Goal: Task Accomplishment & Management: Use online tool/utility

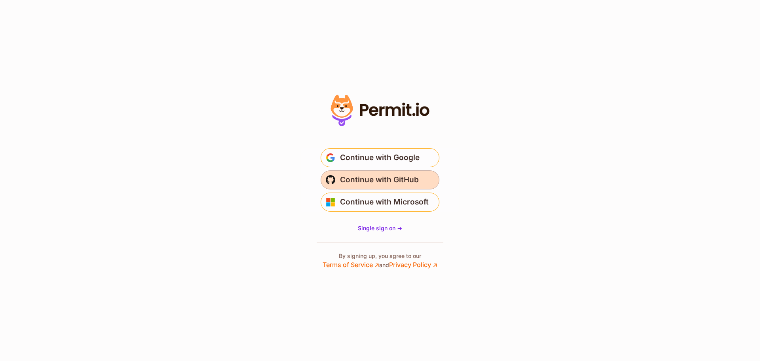
click at [365, 177] on span "Continue with GitHub" at bounding box center [379, 179] width 79 height 13
click at [363, 180] on span "Continue with GitHub" at bounding box center [379, 179] width 79 height 13
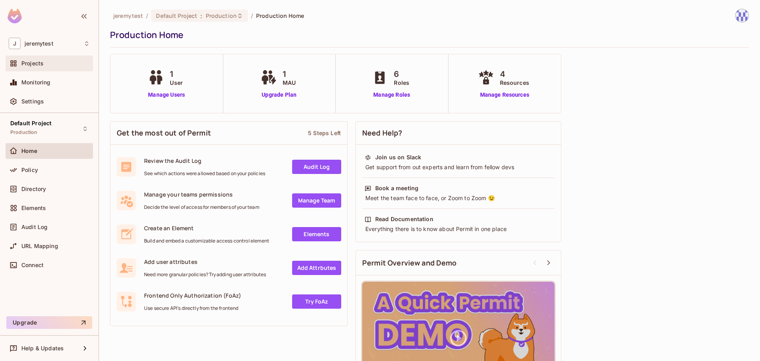
click at [36, 65] on span "Projects" at bounding box center [32, 63] width 22 height 6
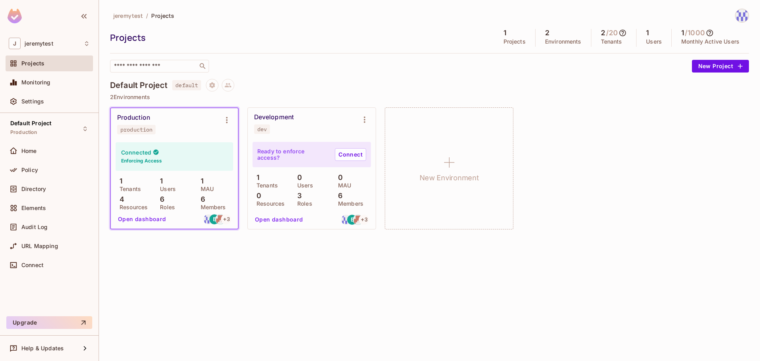
click at [139, 218] on button "Open dashboard" at bounding box center [142, 219] width 55 height 13
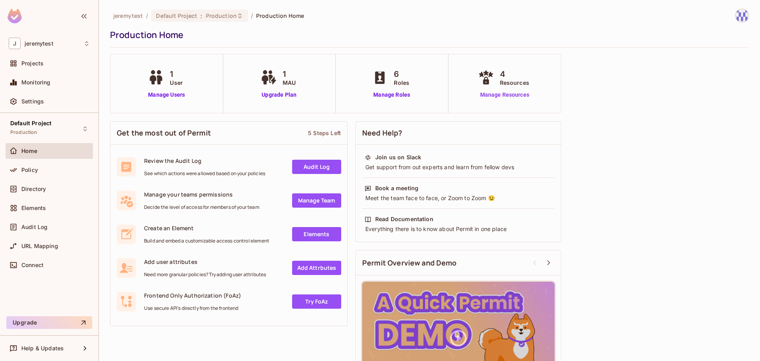
click at [510, 97] on link "Manage Resources" at bounding box center [504, 95] width 57 height 8
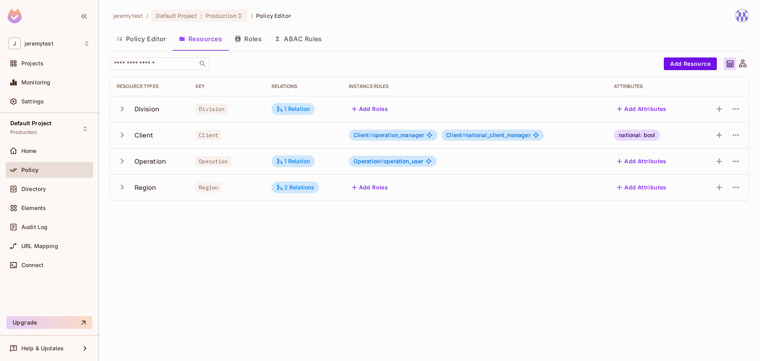
click at [401, 43] on div "Policy Editor Resources Roles ABAC Rules" at bounding box center [429, 39] width 639 height 20
click at [396, 40] on div "Policy Editor Resources Roles ABAC Rules" at bounding box center [429, 39] width 639 height 20
click at [195, 13] on span "Default Project" at bounding box center [176, 16] width 41 height 8
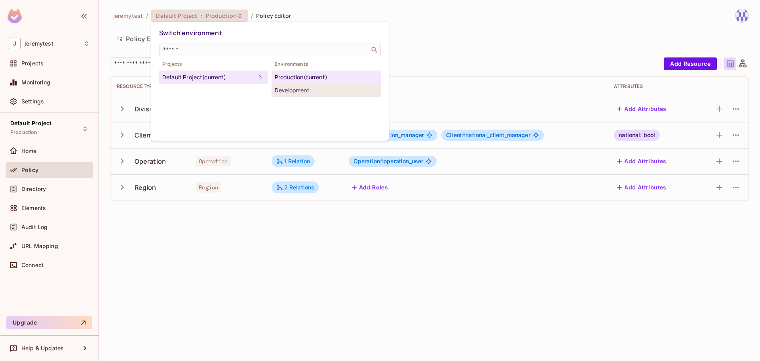
click at [293, 87] on div "Development" at bounding box center [326, 91] width 103 height 10
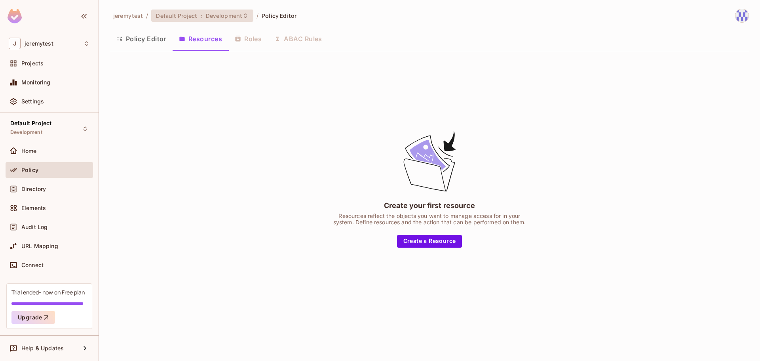
click at [199, 21] on div "Default Project : Development" at bounding box center [202, 16] width 102 height 12
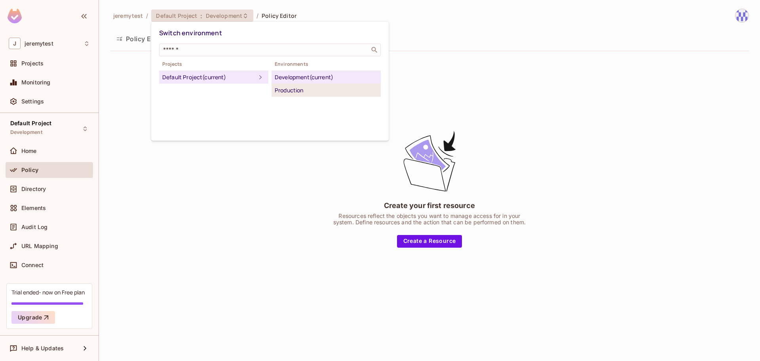
click at [299, 87] on div "Production" at bounding box center [326, 91] width 103 height 10
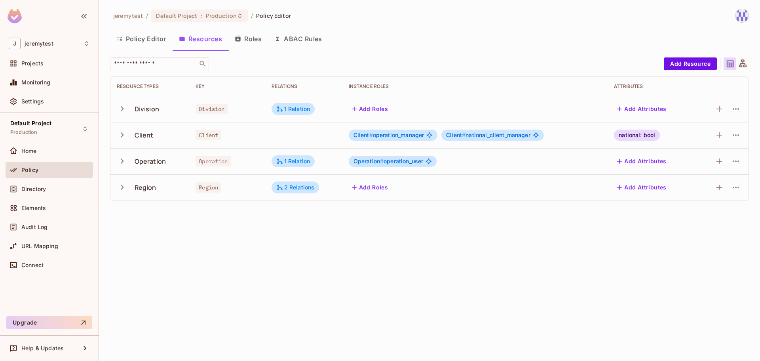
click at [126, 107] on icon "button" at bounding box center [122, 108] width 11 height 11
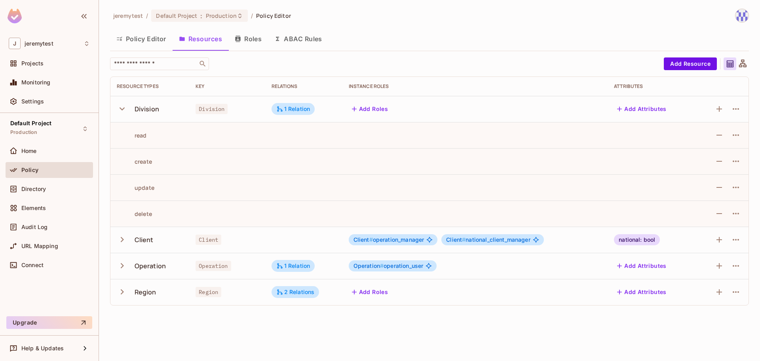
click at [126, 107] on icon "button" at bounding box center [122, 108] width 11 height 11
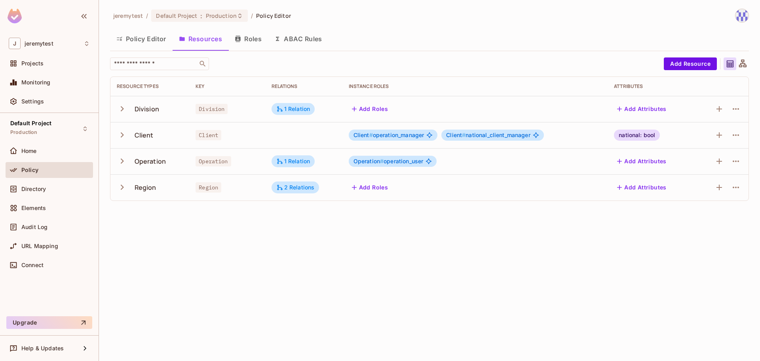
click at [124, 138] on icon "button" at bounding box center [122, 134] width 11 height 11
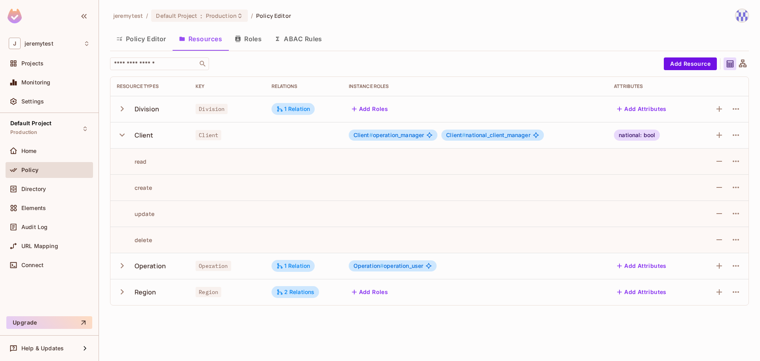
click at [124, 138] on icon "button" at bounding box center [122, 134] width 11 height 11
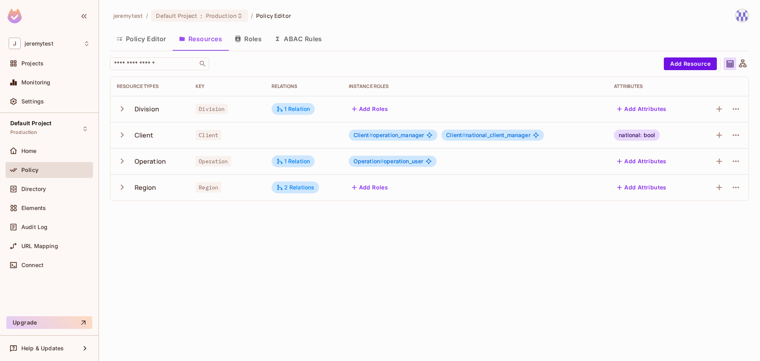
click at [118, 162] on icon "button" at bounding box center [122, 161] width 11 height 11
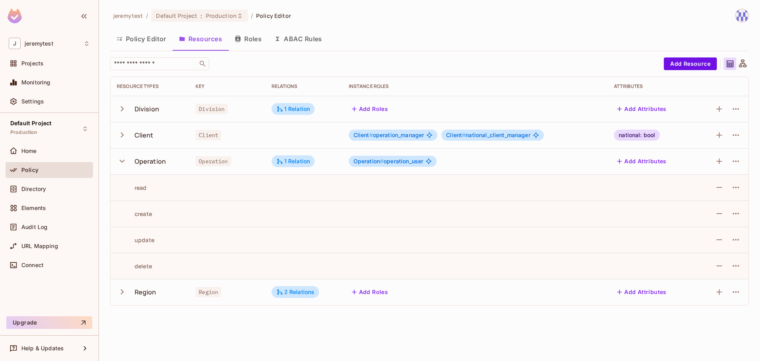
click at [120, 161] on icon "button" at bounding box center [122, 161] width 11 height 11
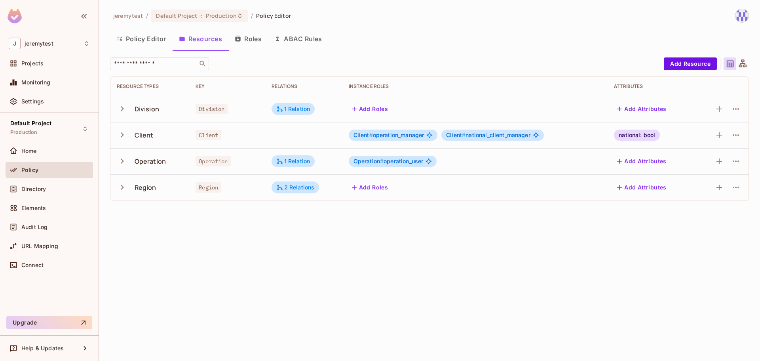
click at [124, 188] on icon "button" at bounding box center [122, 187] width 11 height 11
click at [736, 161] on icon "button" at bounding box center [736, 161] width 6 height 2
click at [706, 186] on span "Edit Resource" at bounding box center [702, 192] width 42 height 13
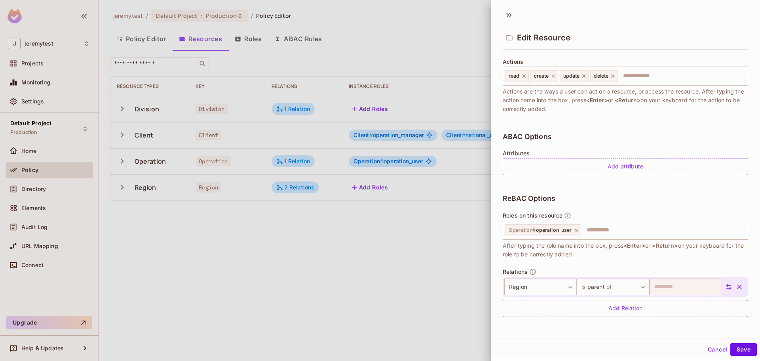
scroll to position [1, 0]
click at [712, 349] on button "Cancel" at bounding box center [718, 348] width 26 height 13
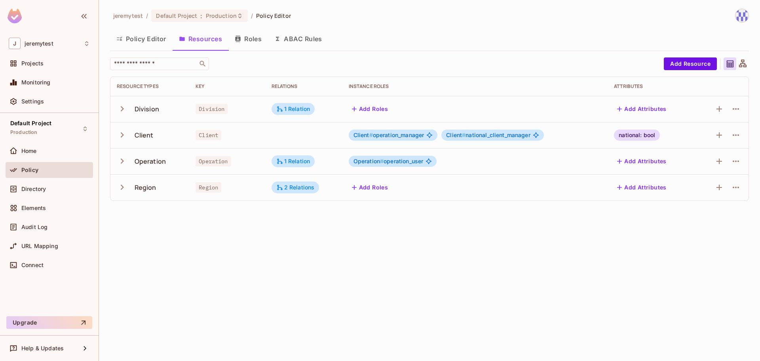
click at [124, 161] on icon "button" at bounding box center [122, 160] width 3 height 5
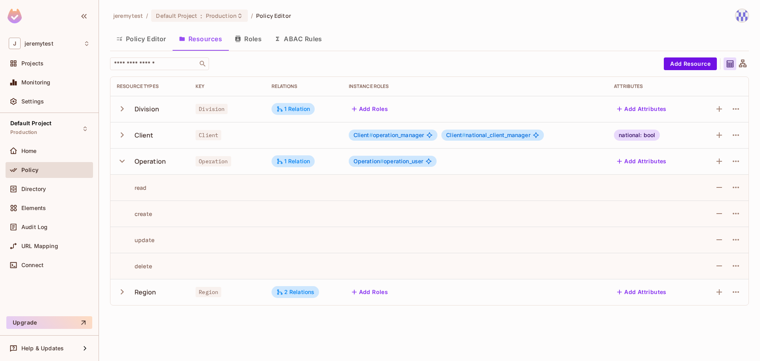
click at [122, 160] on icon "button" at bounding box center [122, 161] width 11 height 11
click at [120, 159] on icon "button" at bounding box center [122, 161] width 11 height 11
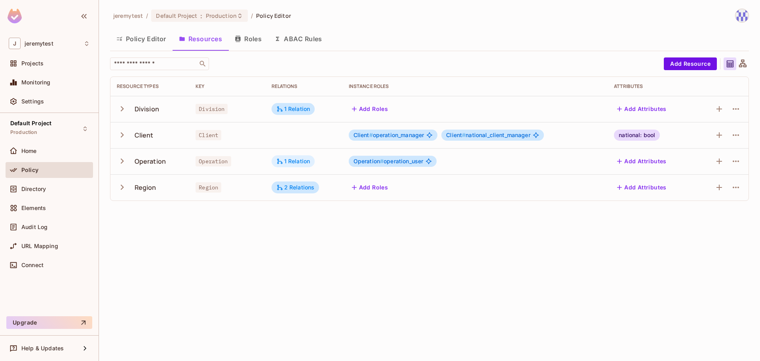
click at [292, 160] on div "1 Relation" at bounding box center [293, 161] width 34 height 7
click at [196, 259] on div at bounding box center [380, 180] width 760 height 361
click at [742, 67] on icon at bounding box center [743, 63] width 8 height 8
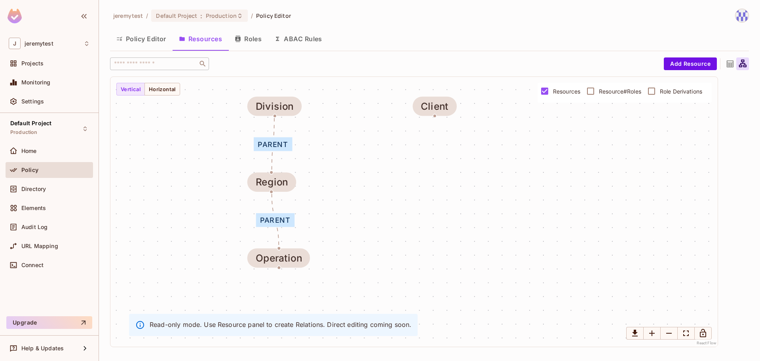
drag, startPoint x: 198, startPoint y: 233, endPoint x: 163, endPoint y: 206, distance: 44.3
click at [163, 206] on div "parent parent Division Client Operation Region" at bounding box center [413, 212] width 607 height 270
click at [175, 97] on div "parent parent Division Client Operation Region" at bounding box center [413, 212] width 607 height 270
click at [159, 93] on button "Horizontal" at bounding box center [163, 89] width 36 height 13
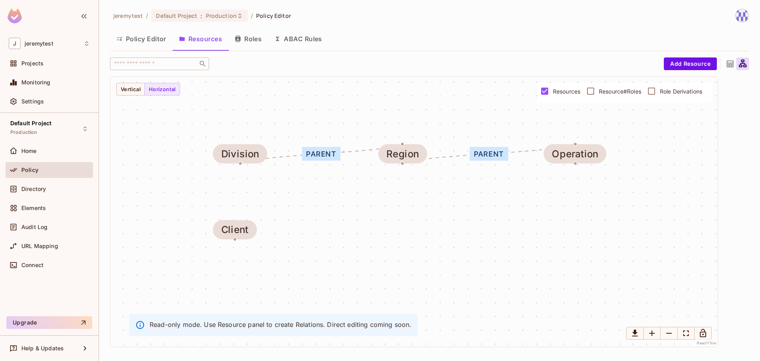
drag, startPoint x: 183, startPoint y: 162, endPoint x: 148, endPoint y: 209, distance: 58.4
click at [148, 209] on div "parent parent Division Client Operation Region" at bounding box center [413, 212] width 607 height 270
click at [152, 42] on button "Policy Editor" at bounding box center [141, 39] width 63 height 20
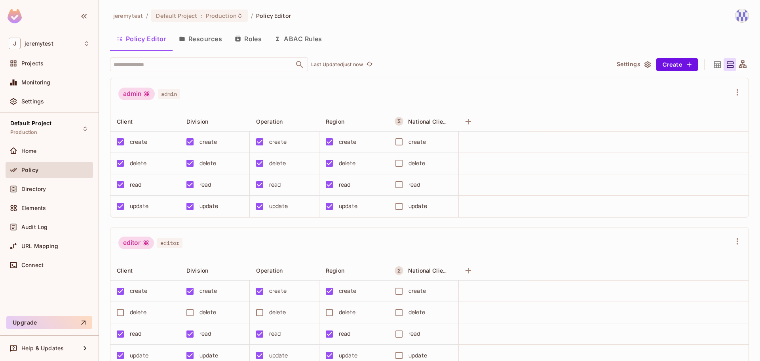
click at [256, 34] on button "Roles" at bounding box center [248, 39] width 40 height 20
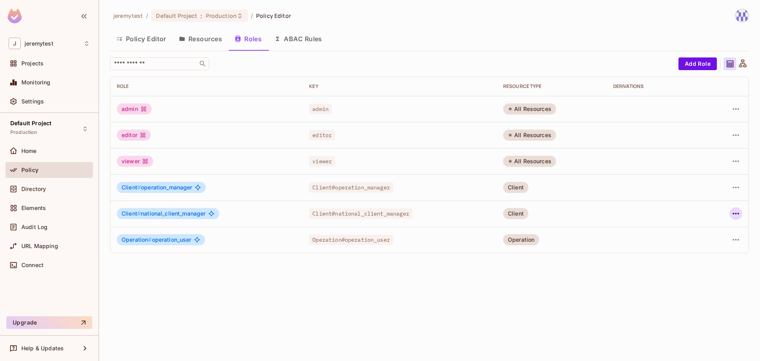
click at [735, 212] on icon "button" at bounding box center [736, 214] width 10 height 10
click at [490, 312] on div at bounding box center [380, 180] width 760 height 361
click at [151, 217] on div "Client # national_client_manager" at bounding box center [168, 213] width 103 height 11
click at [738, 213] on icon "button" at bounding box center [736, 214] width 10 height 10
click at [713, 228] on span "Edit Role" at bounding box center [701, 231] width 29 height 13
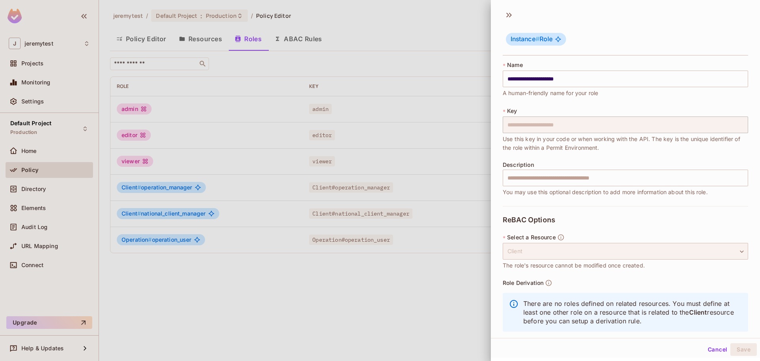
click at [615, 256] on div "Client" at bounding box center [625, 251] width 245 height 17
click at [612, 252] on div "Client" at bounding box center [625, 251] width 245 height 17
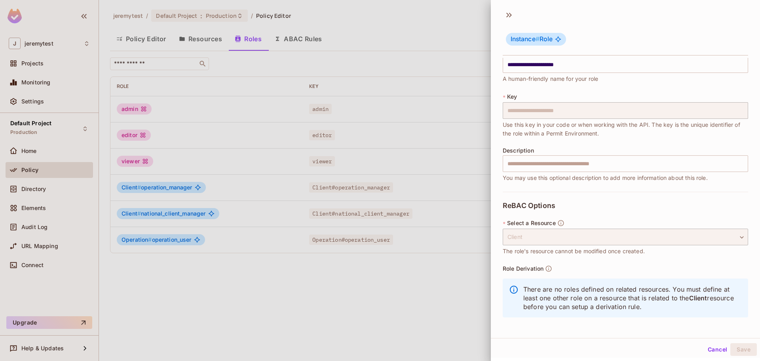
click at [711, 349] on button "Cancel" at bounding box center [718, 349] width 26 height 13
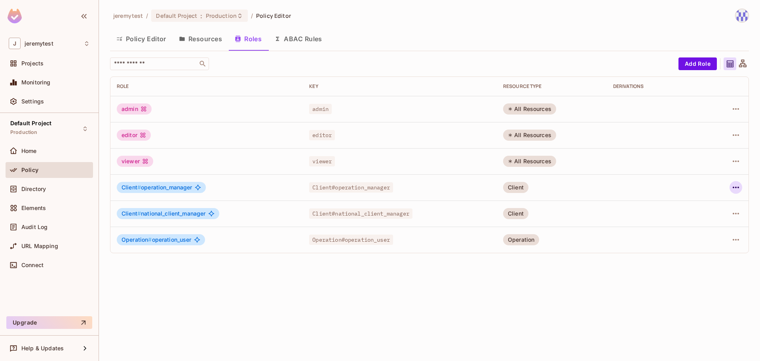
click at [737, 185] on icon "button" at bounding box center [736, 188] width 10 height 10
click at [710, 223] on div "Edit Attributes" at bounding box center [708, 223] width 39 height 8
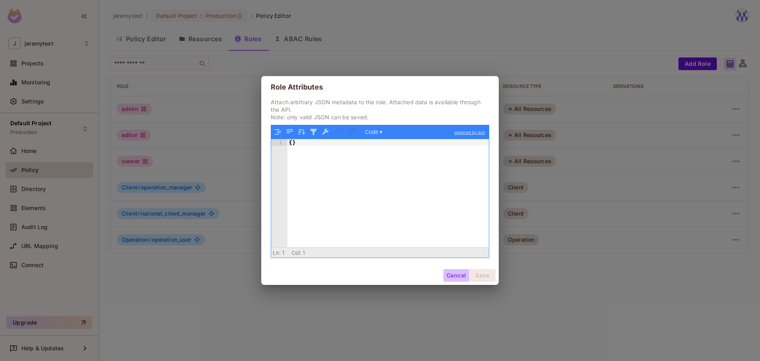
click at [453, 279] on button "Cancel" at bounding box center [456, 275] width 26 height 13
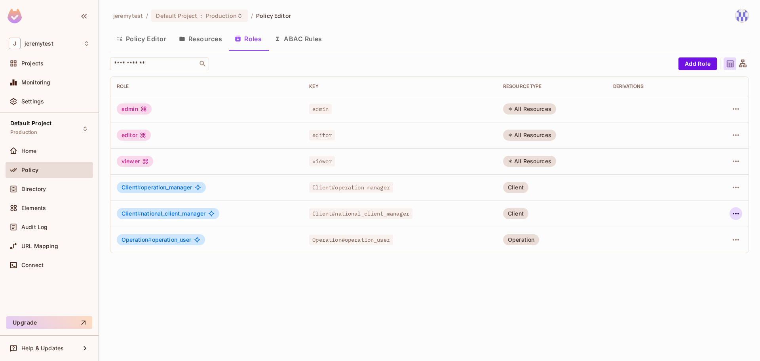
click at [731, 209] on icon "button" at bounding box center [736, 214] width 10 height 10
click at [700, 232] on div "Edit Role" at bounding box center [701, 232] width 24 height 8
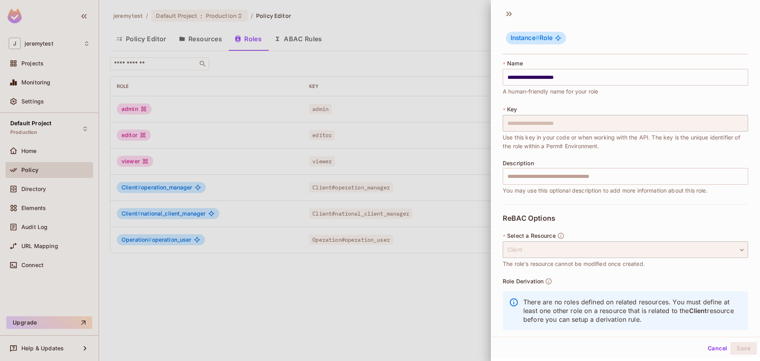
scroll to position [0, 0]
drag, startPoint x: 715, startPoint y: 347, endPoint x: 658, endPoint y: 248, distance: 114.0
click at [715, 347] on button "Cancel" at bounding box center [718, 348] width 26 height 13
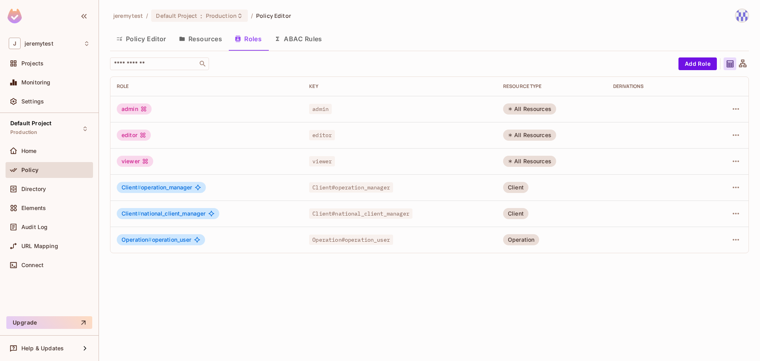
click at [628, 86] on div "Derivations" at bounding box center [656, 86] width 87 height 6
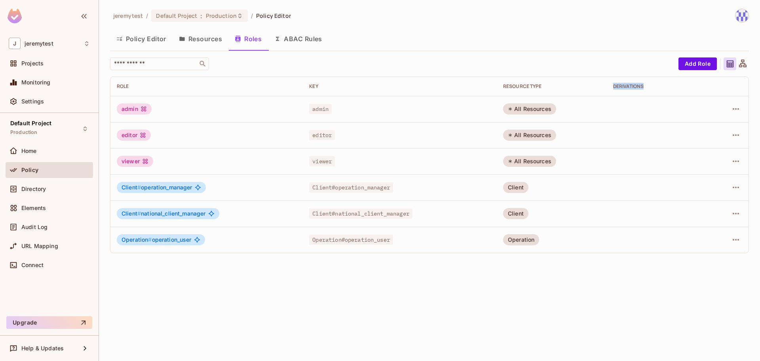
click at [628, 86] on div "Derivations" at bounding box center [656, 86] width 87 height 6
click at [638, 156] on td at bounding box center [656, 161] width 99 height 26
click at [730, 106] on button "button" at bounding box center [736, 109] width 13 height 13
click at [637, 277] on div at bounding box center [380, 180] width 760 height 361
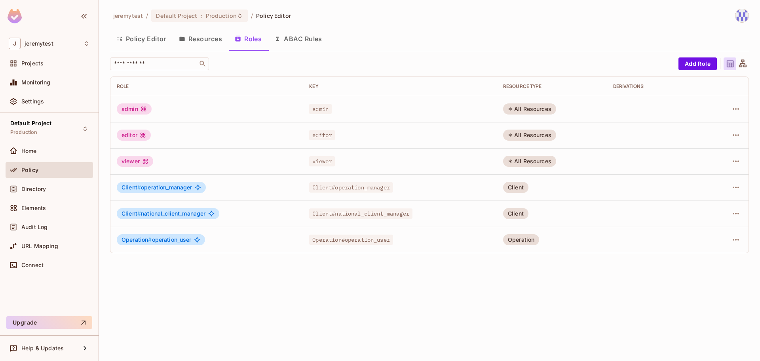
click at [147, 238] on span "Operation #" at bounding box center [137, 239] width 30 height 7
click at [341, 242] on span "Operation#operation_user" at bounding box center [351, 239] width 84 height 10
click at [306, 37] on button "ABAC Rules" at bounding box center [298, 39] width 61 height 20
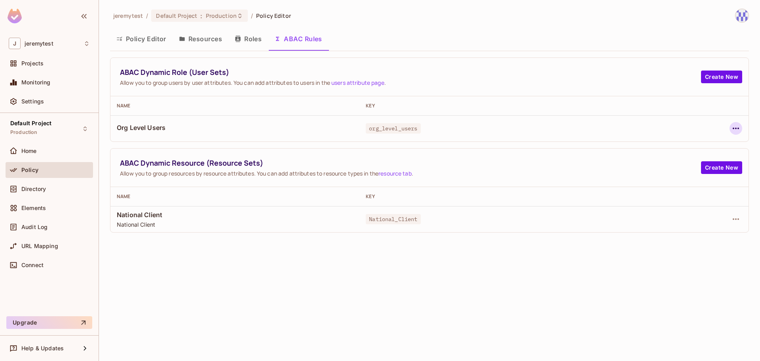
click at [740, 128] on icon "button" at bounding box center [736, 129] width 10 height 10
click at [661, 151] on span "Edit Dynamic Role (User Set)" at bounding box center [682, 146] width 82 height 13
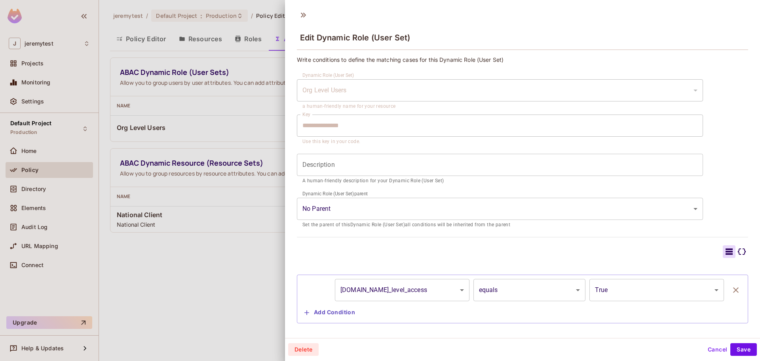
scroll to position [13, 0]
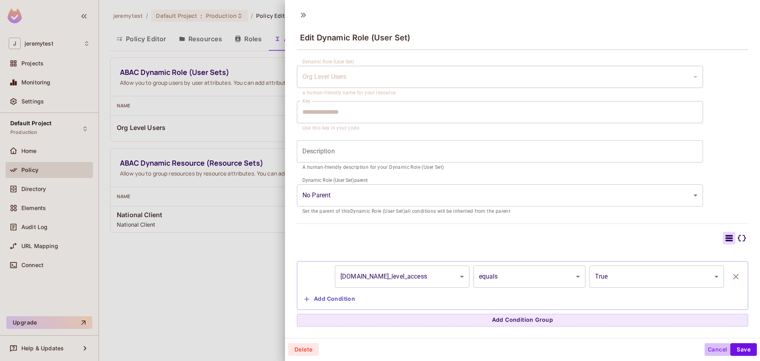
click at [705, 349] on button "Cancel" at bounding box center [718, 349] width 26 height 13
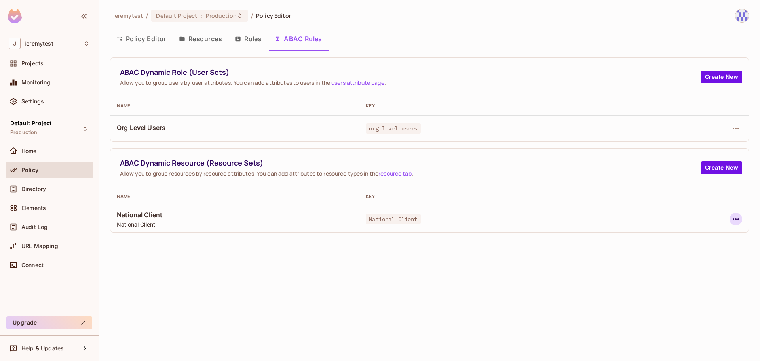
click at [740, 221] on icon "button" at bounding box center [736, 219] width 10 height 10
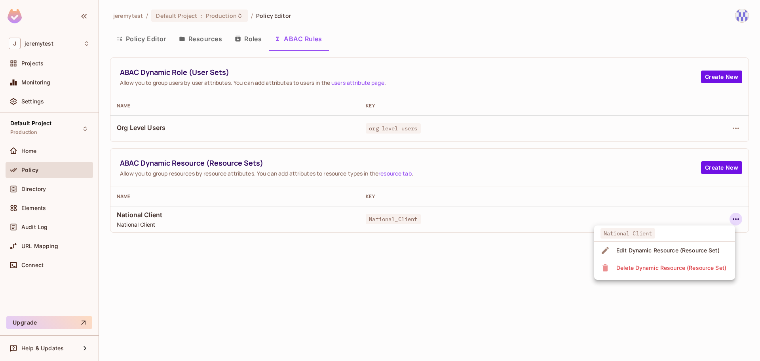
click at [672, 247] on div "Edit Dynamic Resource (Resource Set)" at bounding box center [667, 250] width 103 height 8
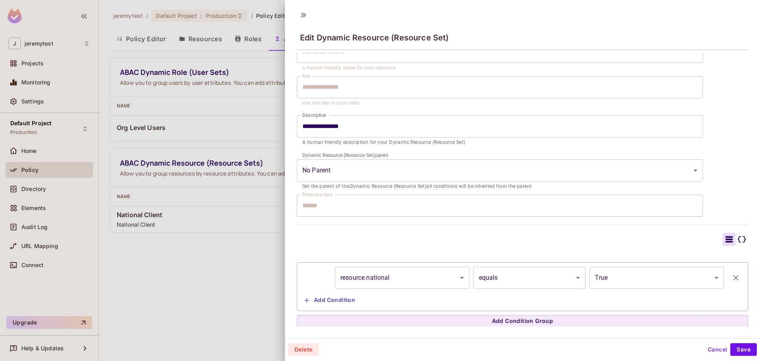
scroll to position [40, 0]
click at [705, 348] on button "Cancel" at bounding box center [718, 349] width 26 height 13
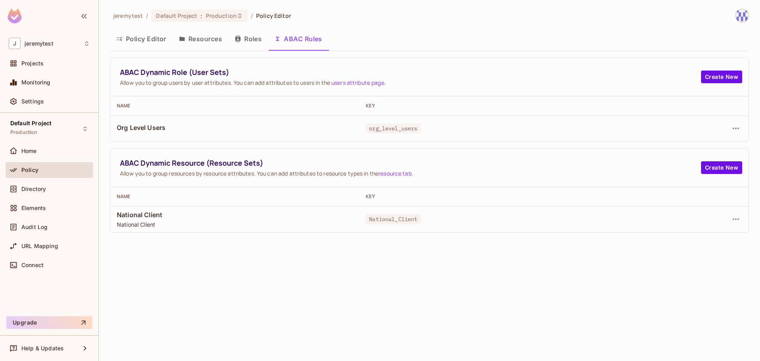
click at [407, 287] on div "jeremytest / Default Project : Production / Policy Editor Policy Editor Resourc…" at bounding box center [429, 180] width 661 height 361
click at [207, 38] on button "Resources" at bounding box center [201, 39] width 56 height 20
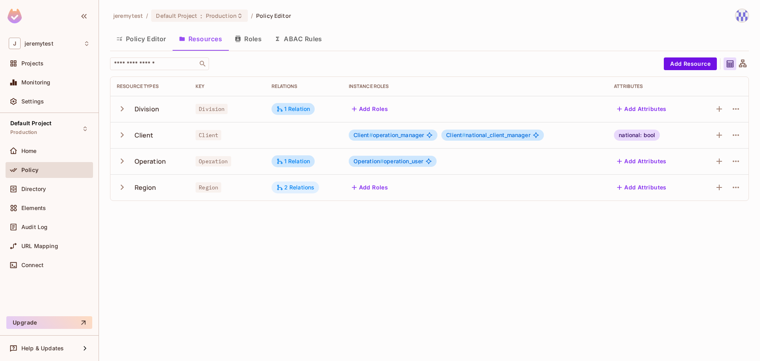
click at [299, 188] on div "2 Relations" at bounding box center [295, 187] width 38 height 7
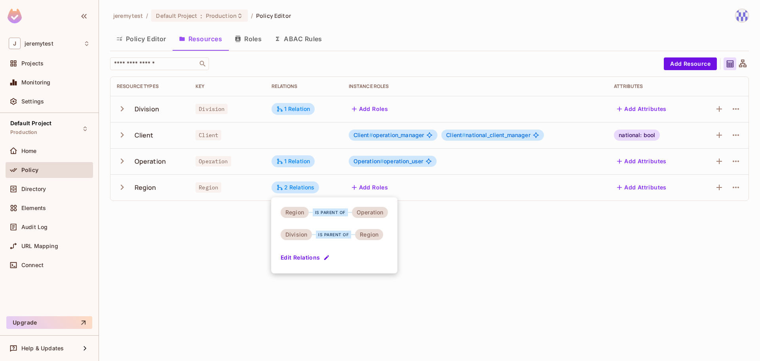
click at [246, 222] on div at bounding box center [380, 180] width 760 height 361
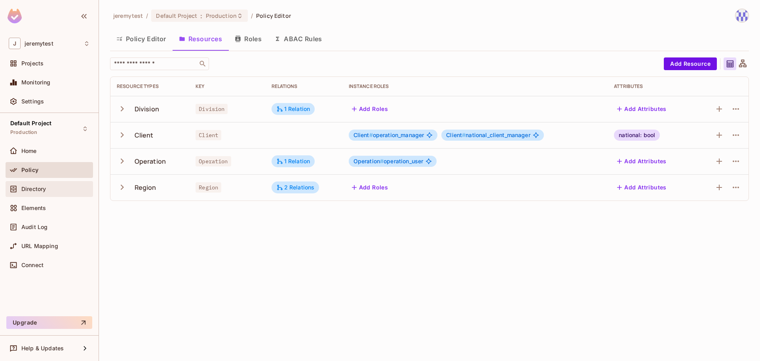
click at [48, 186] on div "Directory" at bounding box center [55, 189] width 68 height 6
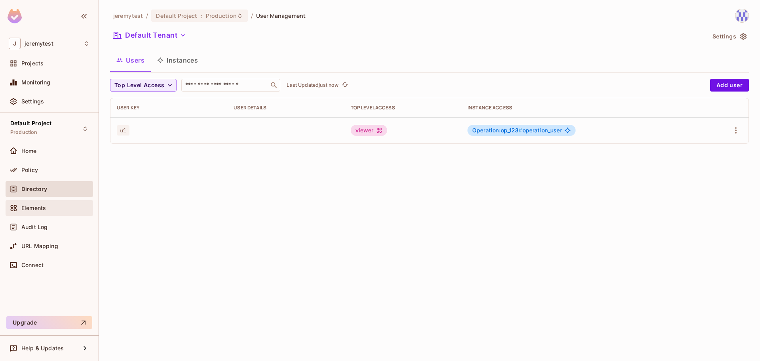
click at [42, 207] on span "Elements" at bounding box center [33, 208] width 25 height 6
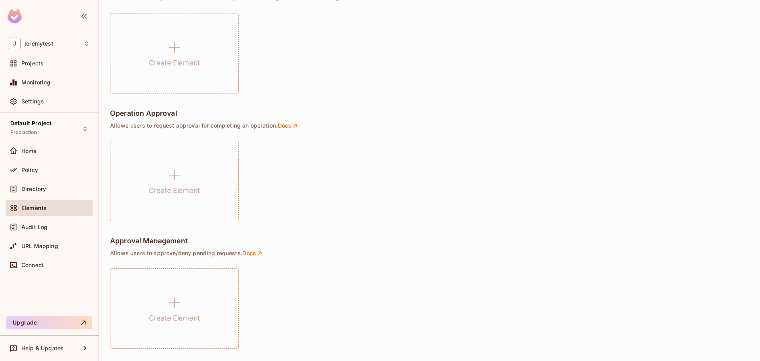
scroll to position [521, 0]
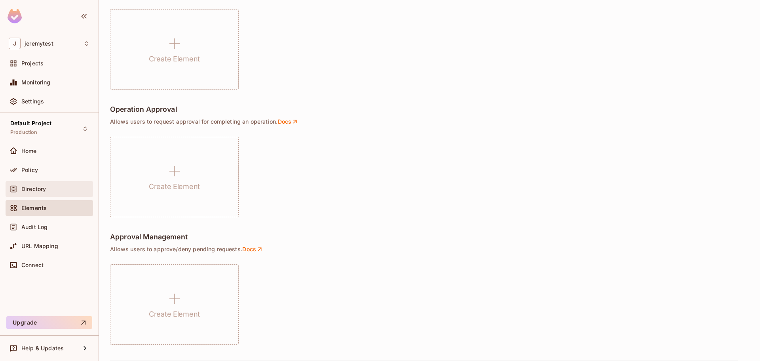
click at [28, 184] on div "Directory" at bounding box center [49, 189] width 81 height 10
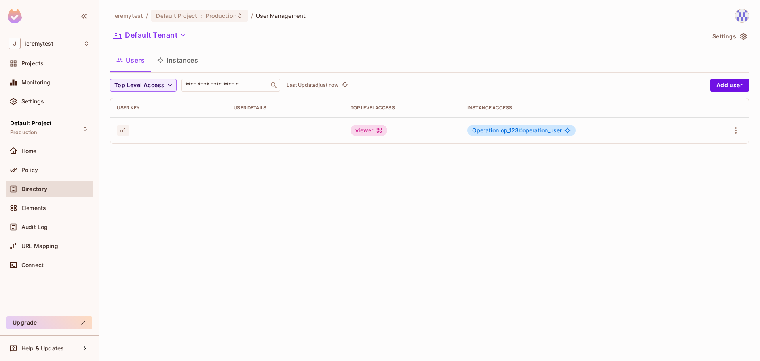
click at [362, 128] on div "viewer" at bounding box center [369, 130] width 36 height 11
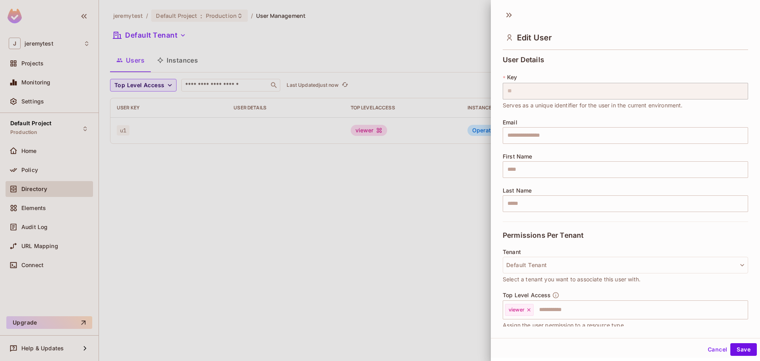
click at [442, 196] on div at bounding box center [380, 180] width 760 height 361
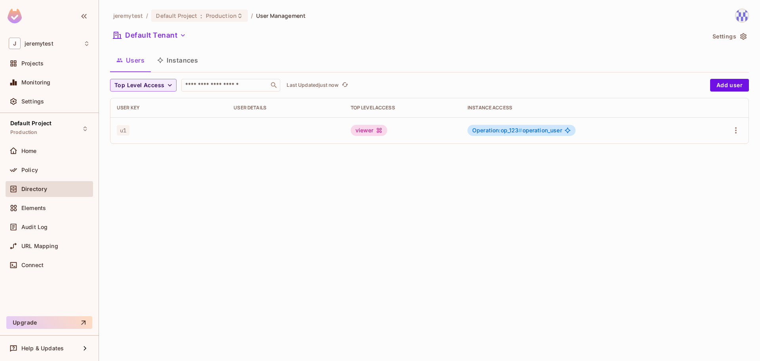
click at [548, 131] on span "Operation:op_123 # operation_user" at bounding box center [517, 130] width 90 height 6
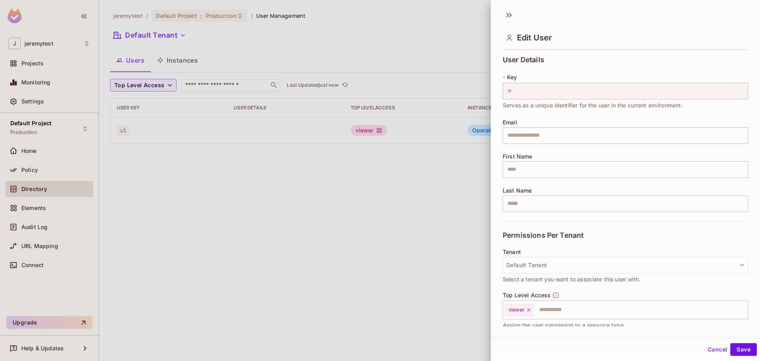
click at [417, 218] on div at bounding box center [380, 180] width 760 height 361
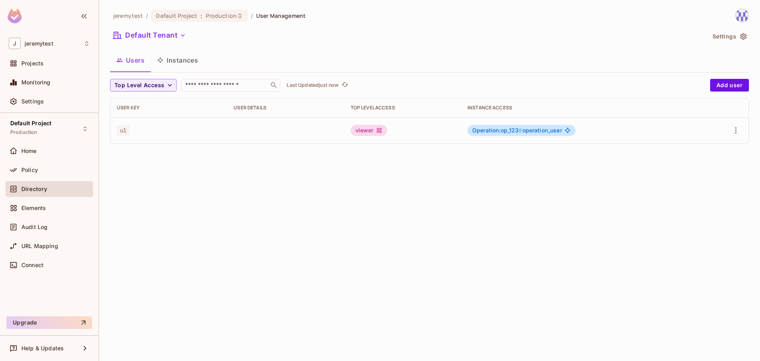
click at [175, 59] on button "Instances" at bounding box center [177, 60] width 53 height 20
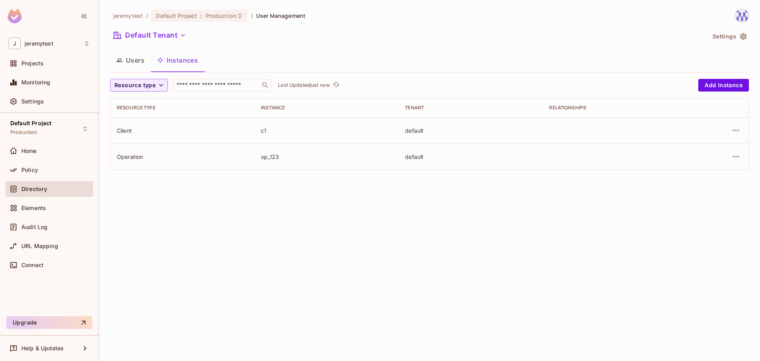
click at [204, 159] on div "Operation" at bounding box center [182, 157] width 131 height 8
click at [737, 158] on icon "button" at bounding box center [736, 157] width 10 height 10
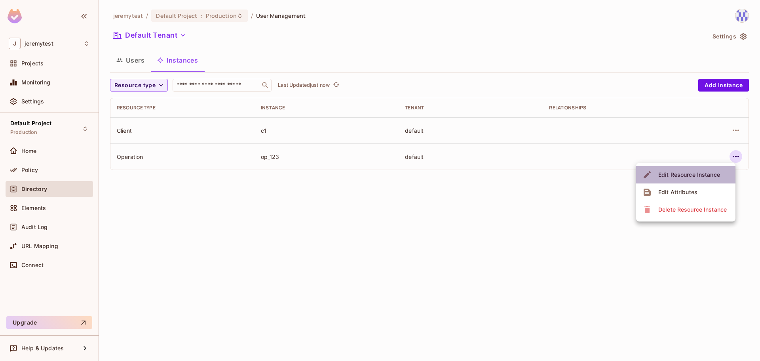
click at [694, 176] on div "Edit Resource Instance" at bounding box center [689, 175] width 62 height 8
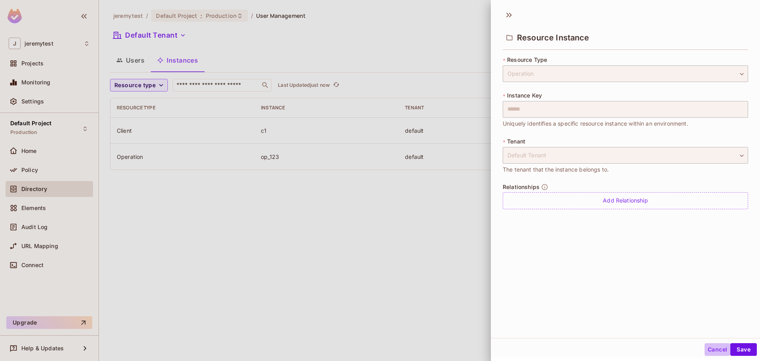
click at [705, 348] on button "Cancel" at bounding box center [718, 349] width 26 height 13
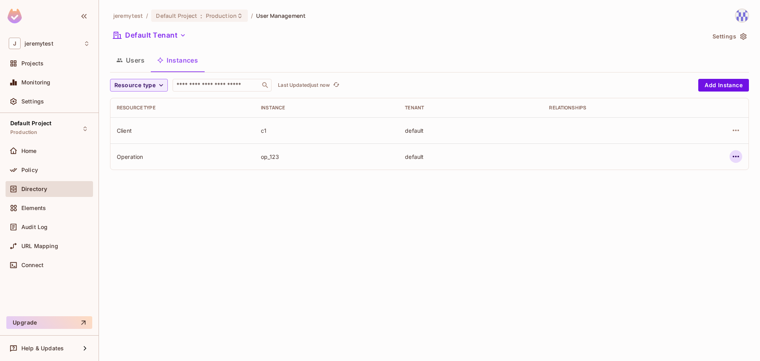
click at [740, 154] on icon "button" at bounding box center [736, 157] width 10 height 10
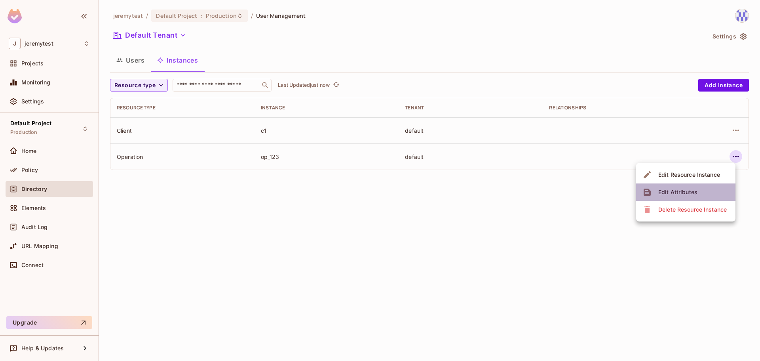
click at [691, 193] on div "Edit Attributes" at bounding box center [677, 192] width 39 height 8
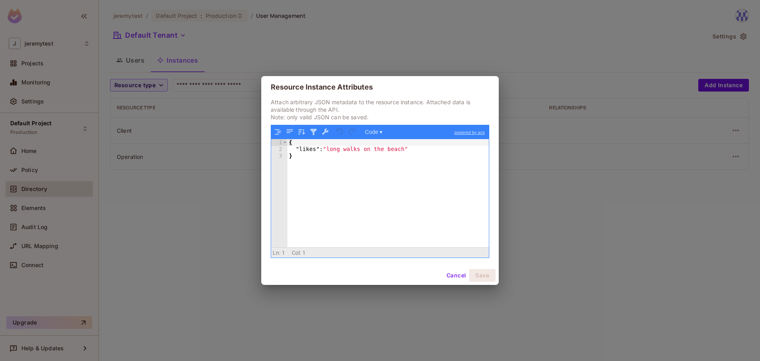
click at [454, 274] on button "Cancel" at bounding box center [456, 275] width 26 height 13
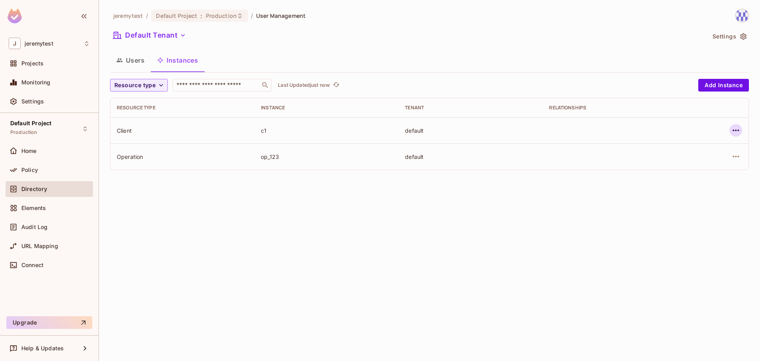
click at [738, 129] on icon "button" at bounding box center [736, 131] width 10 height 10
click at [690, 165] on div "Edit Attributes" at bounding box center [677, 166] width 39 height 8
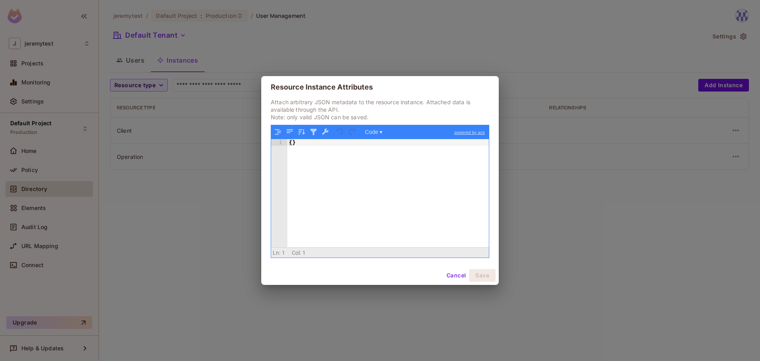
click at [460, 277] on button "Cancel" at bounding box center [456, 275] width 26 height 13
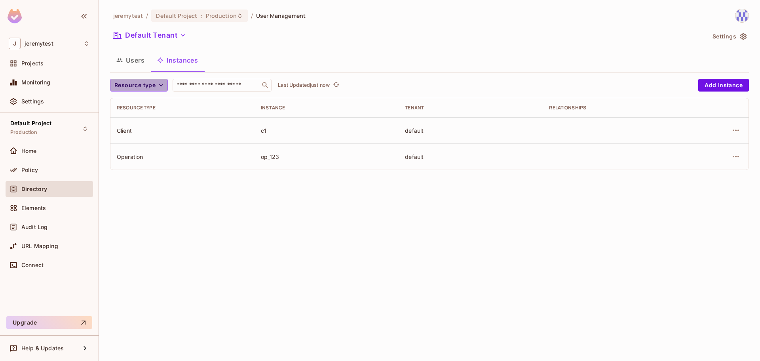
click at [129, 81] on span "Resource type" at bounding box center [134, 85] width 41 height 10
click at [130, 81] on div at bounding box center [380, 180] width 760 height 361
click at [496, 42] on div "Default Tenant" at bounding box center [407, 36] width 595 height 15
click at [143, 83] on span "Resource type" at bounding box center [134, 85] width 41 height 10
click at [143, 83] on div at bounding box center [380, 180] width 760 height 361
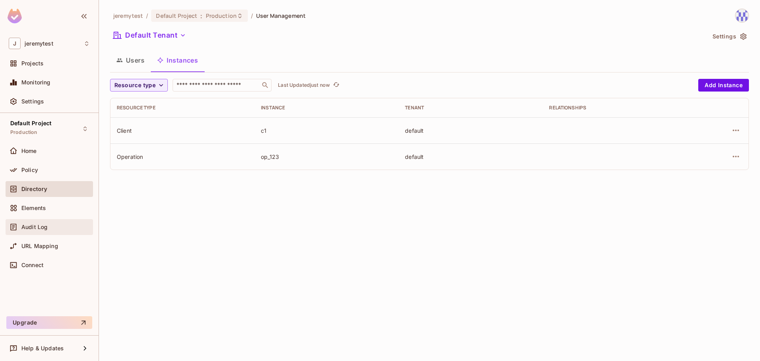
click at [30, 222] on div "Audit Log" at bounding box center [49, 227] width 81 height 10
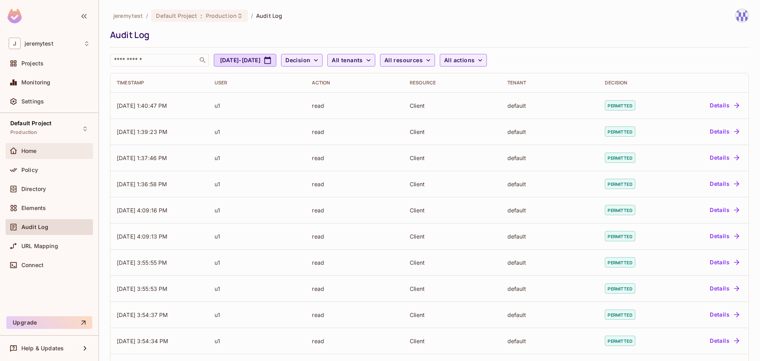
click at [30, 150] on span "Home" at bounding box center [28, 151] width 15 height 6
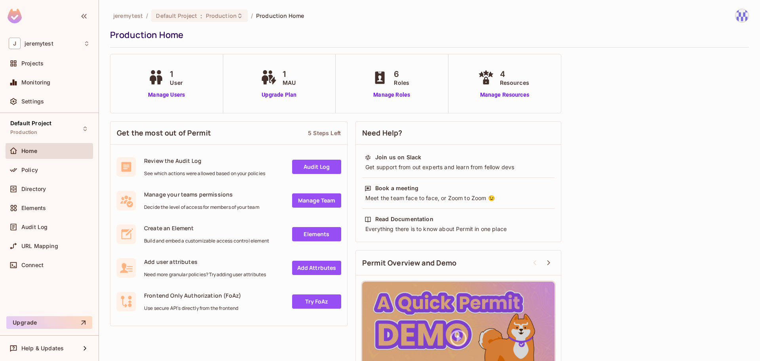
click at [285, 77] on span "1" at bounding box center [289, 74] width 13 height 12
click at [330, 234] on link "Elements" at bounding box center [316, 234] width 49 height 14
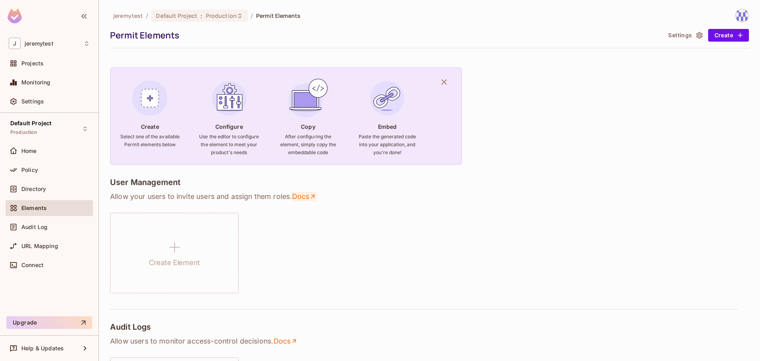
click at [307, 196] on link "Docs" at bounding box center [304, 197] width 25 height 10
click at [26, 185] on div "Directory" at bounding box center [49, 189] width 81 height 10
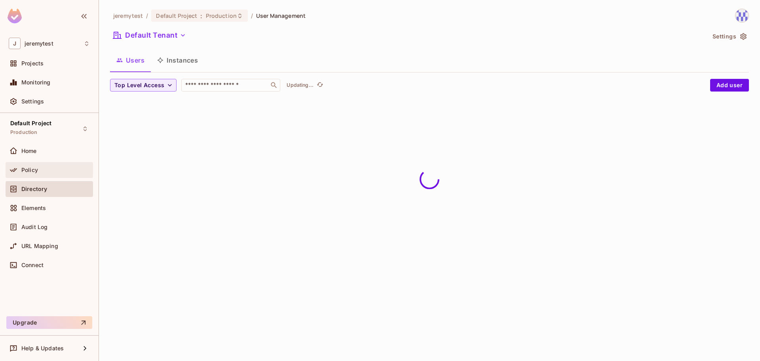
click at [27, 169] on span "Policy" at bounding box center [29, 170] width 17 height 6
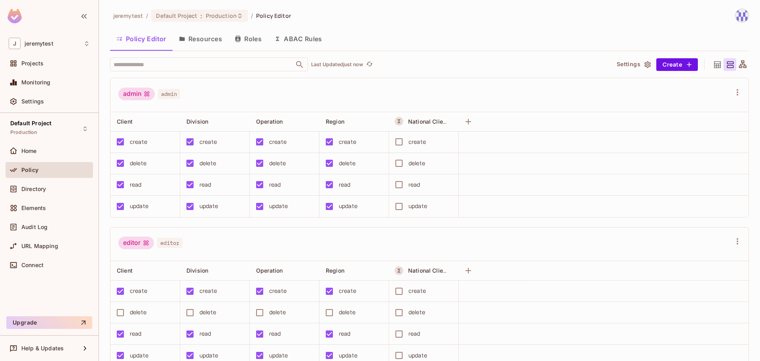
click at [226, 40] on button "Resources" at bounding box center [201, 39] width 56 height 20
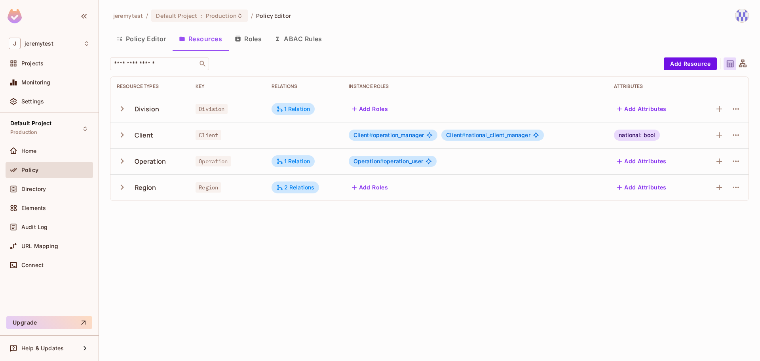
click at [415, 278] on div "jeremytest / Default Project : Production / Policy Editor Policy Editor Resourc…" at bounding box center [429, 180] width 661 height 361
click at [293, 34] on button "ABAC Rules" at bounding box center [298, 39] width 61 height 20
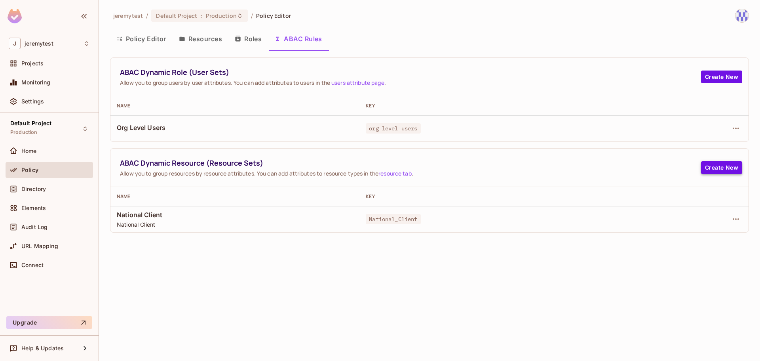
click at [723, 170] on button "Create New" at bounding box center [721, 167] width 41 height 13
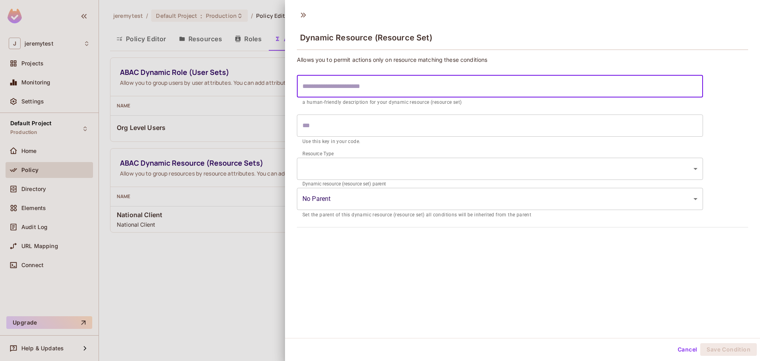
click at [350, 92] on input "text" at bounding box center [500, 86] width 406 height 22
type input "*"
type input "**"
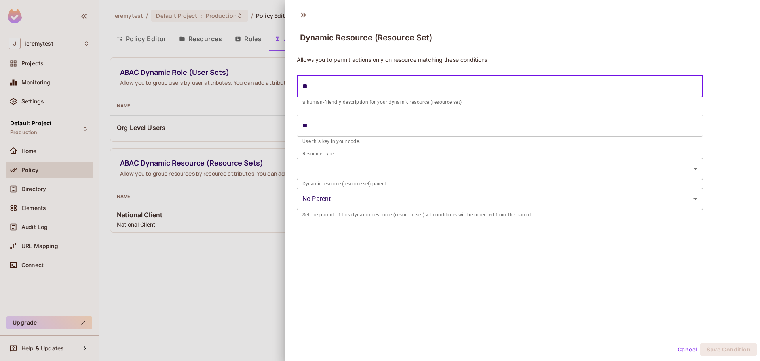
type input "***"
type input "****"
type input "*****"
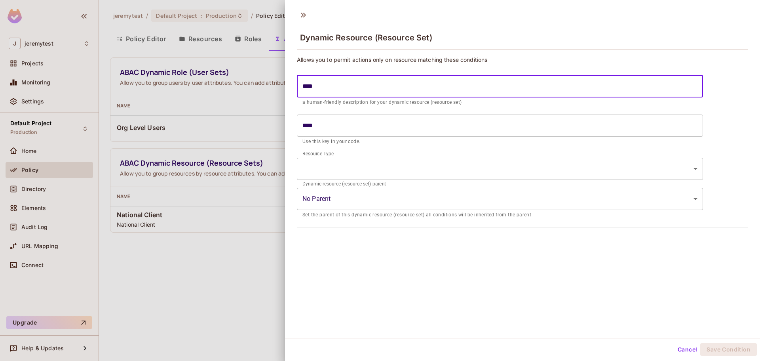
type input "*****"
type input "******"
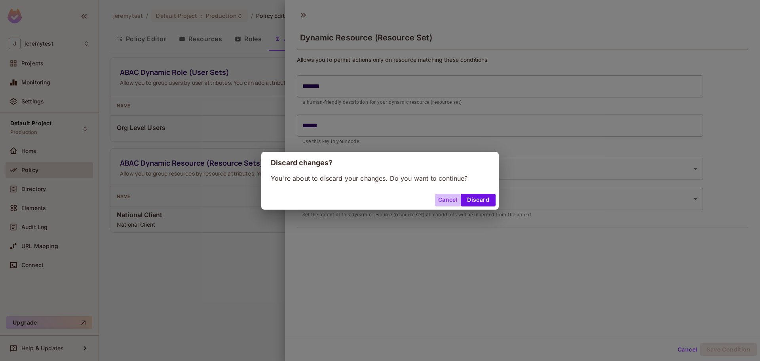
click at [447, 202] on button "Cancel" at bounding box center [448, 200] width 26 height 13
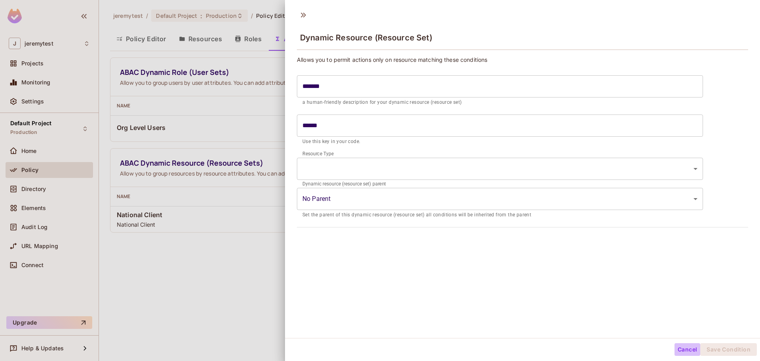
click at [683, 347] on button "Cancel" at bounding box center [688, 349] width 26 height 13
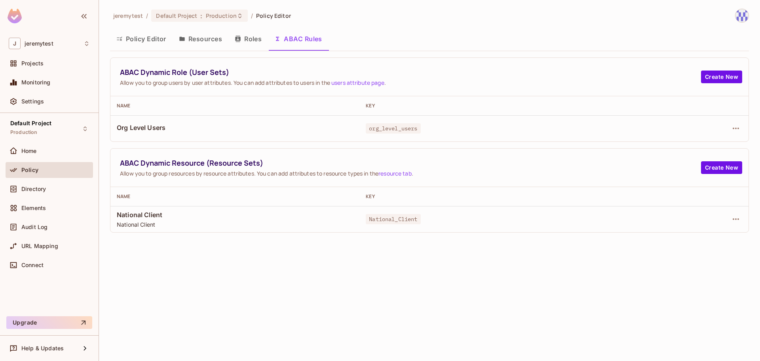
click at [212, 42] on button "Resources" at bounding box center [201, 39] width 56 height 20
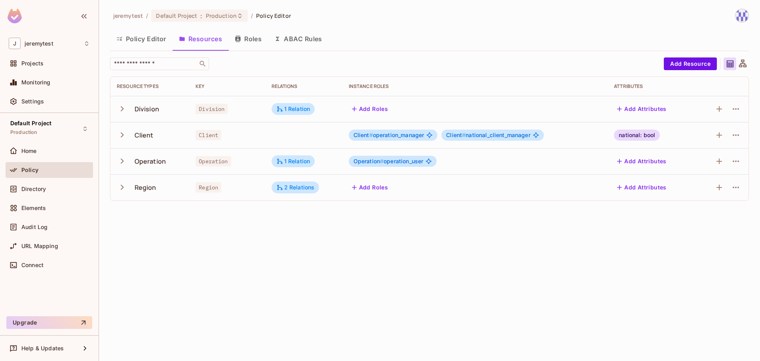
click at [119, 189] on icon "button" at bounding box center [122, 187] width 11 height 11
click at [118, 160] on icon "button" at bounding box center [122, 161] width 11 height 11
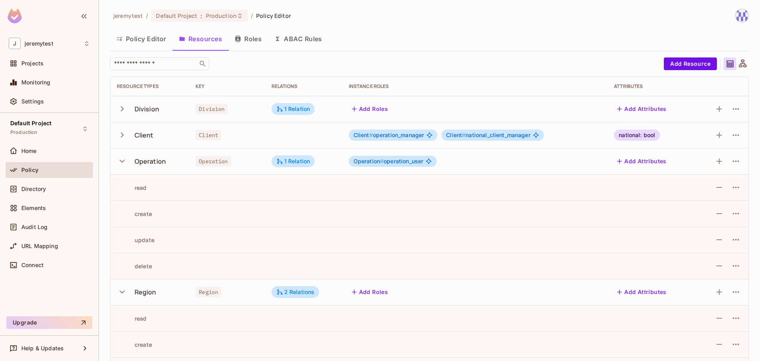
click at [122, 292] on icon "button" at bounding box center [122, 291] width 11 height 11
